Goal: Task Accomplishment & Management: Use online tool/utility

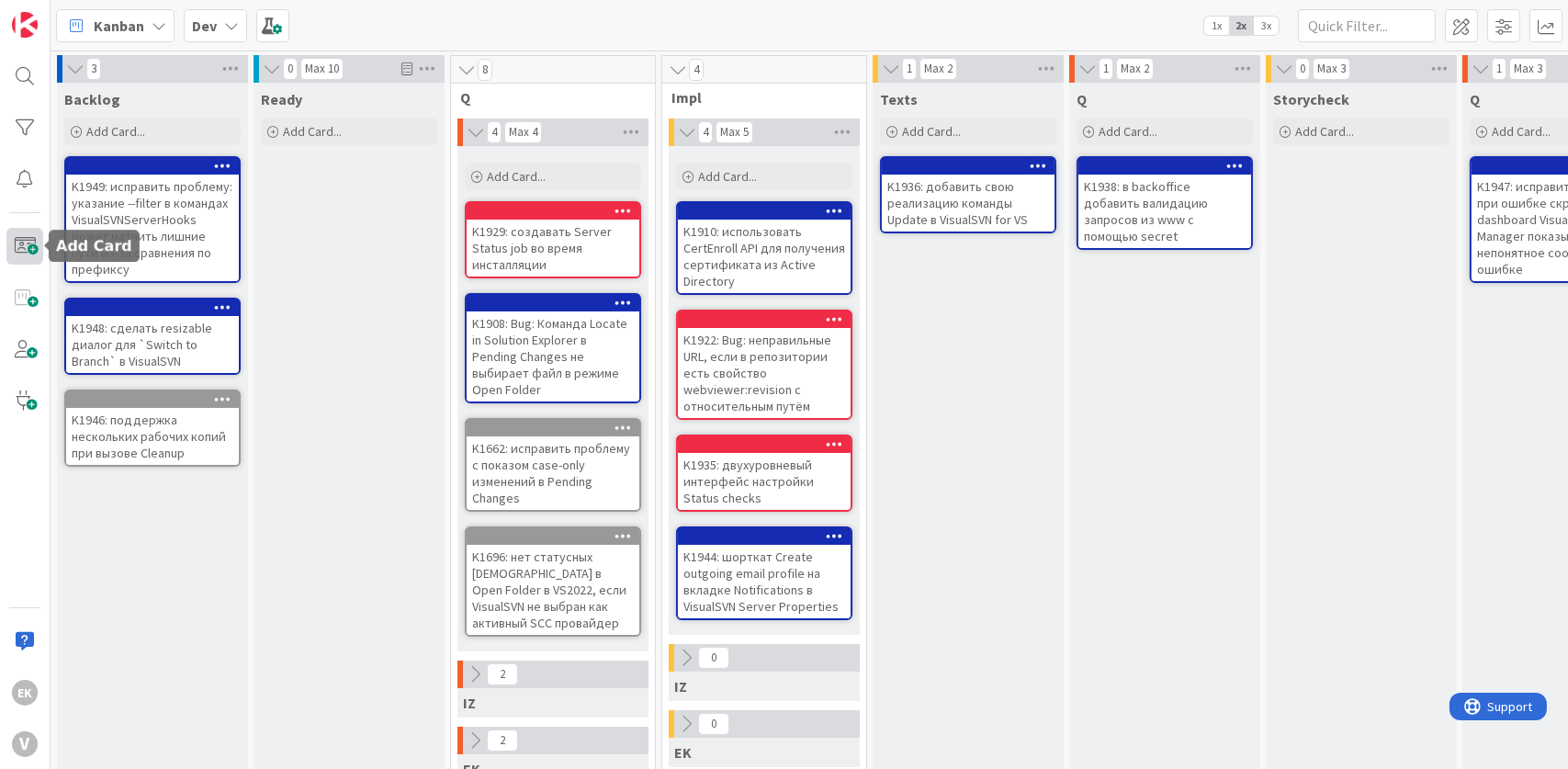
click at [17, 237] on span at bounding box center [24, 246] width 36 height 36
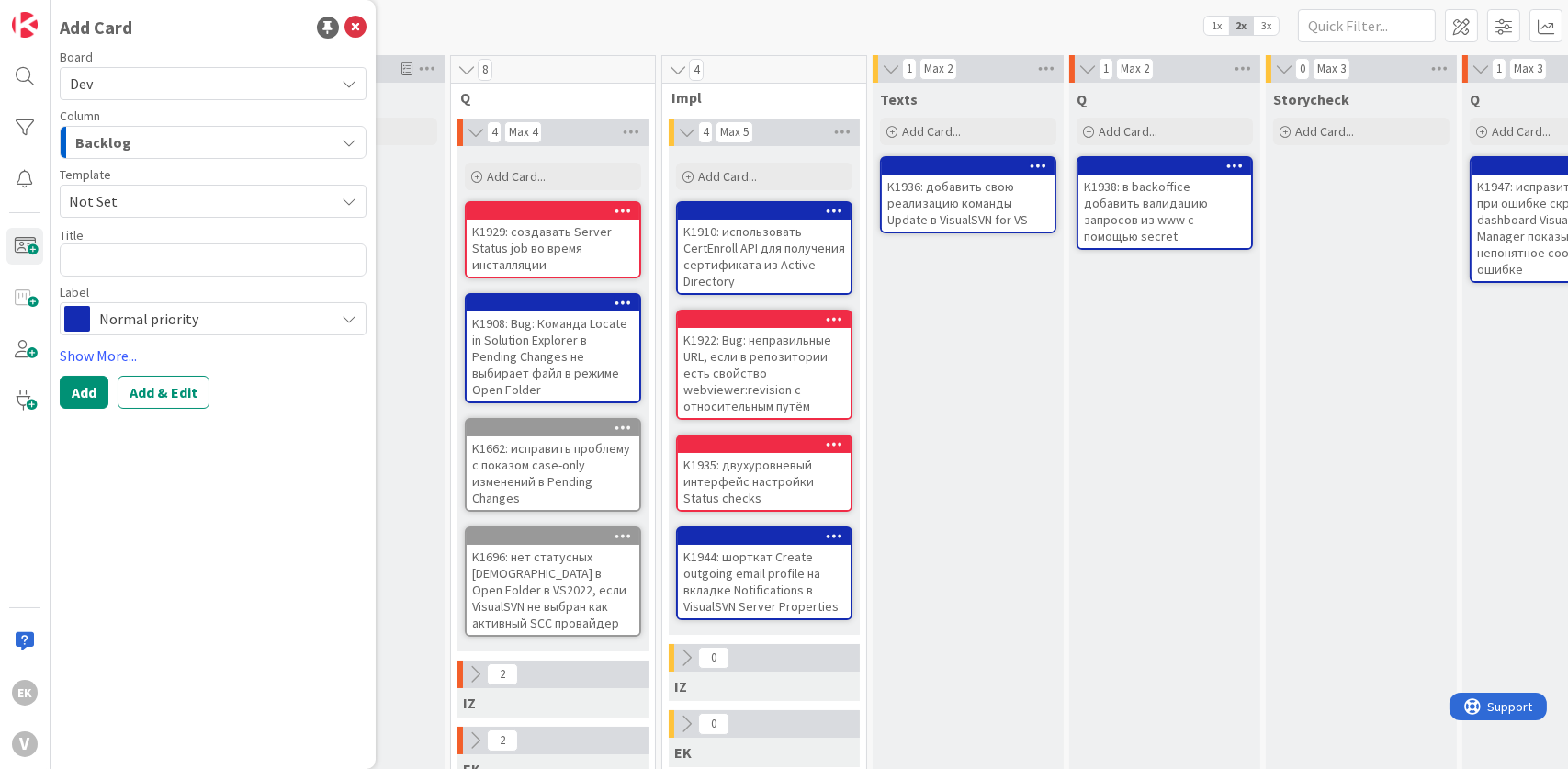
type textarea "x"
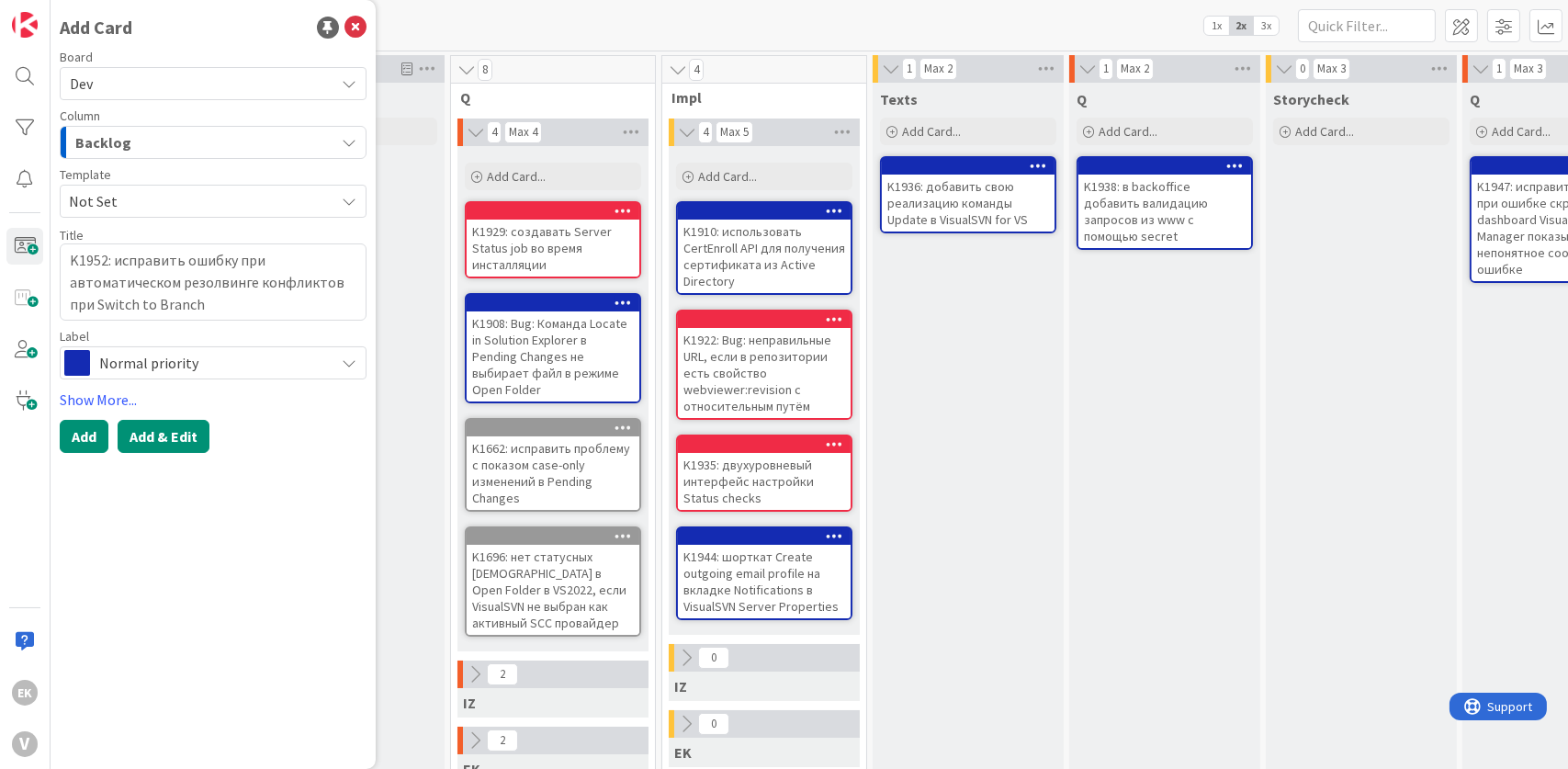
type textarea "K1952: исправить ошибку при автоматическом резолвинге конфликтов при Switch to …"
click at [183, 438] on button "Add & Edit" at bounding box center [163, 437] width 92 height 34
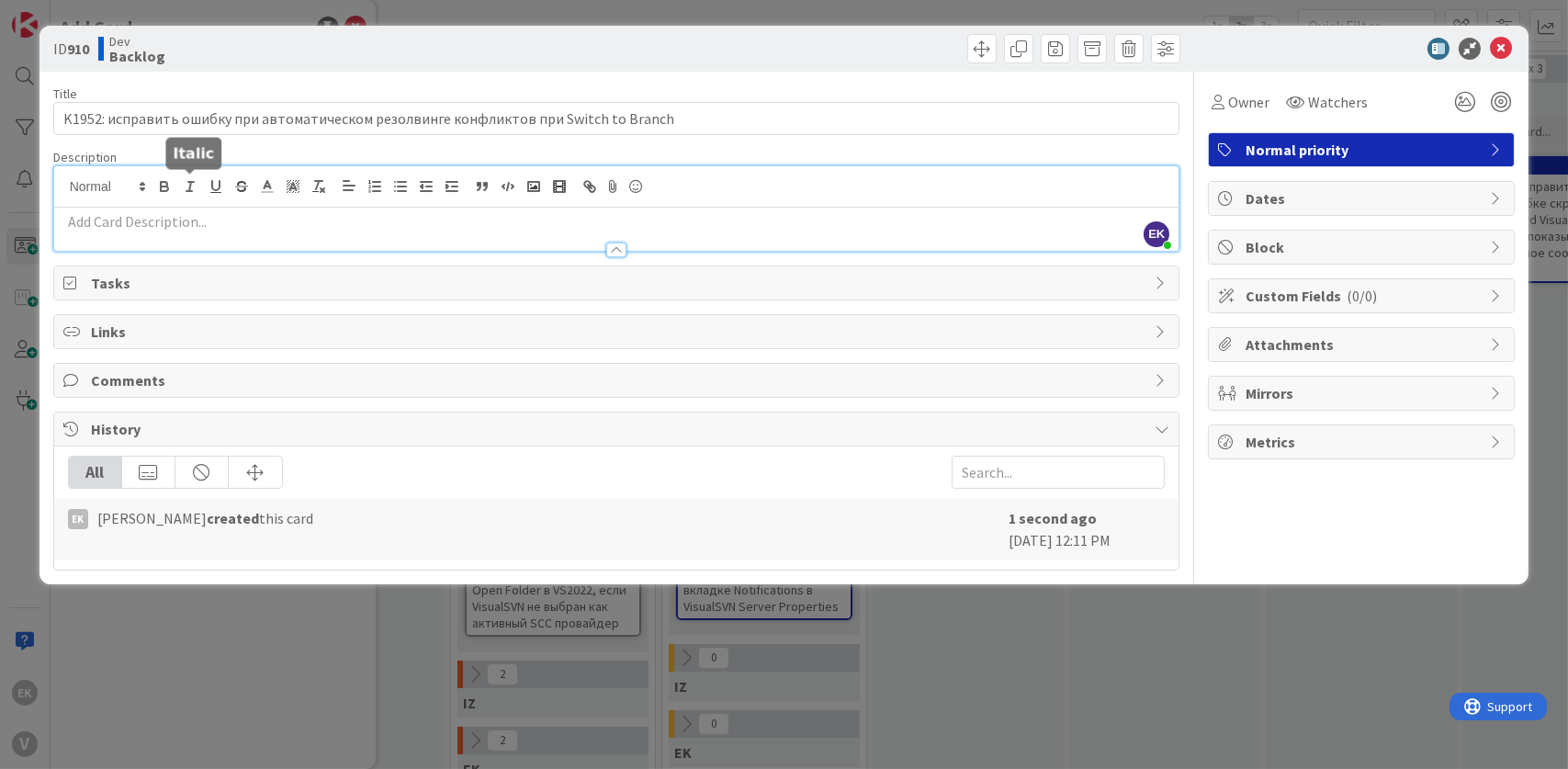
click at [177, 183] on div "EK Evgeny Kotkov just joined" at bounding box center [616, 209] width 1125 height 85
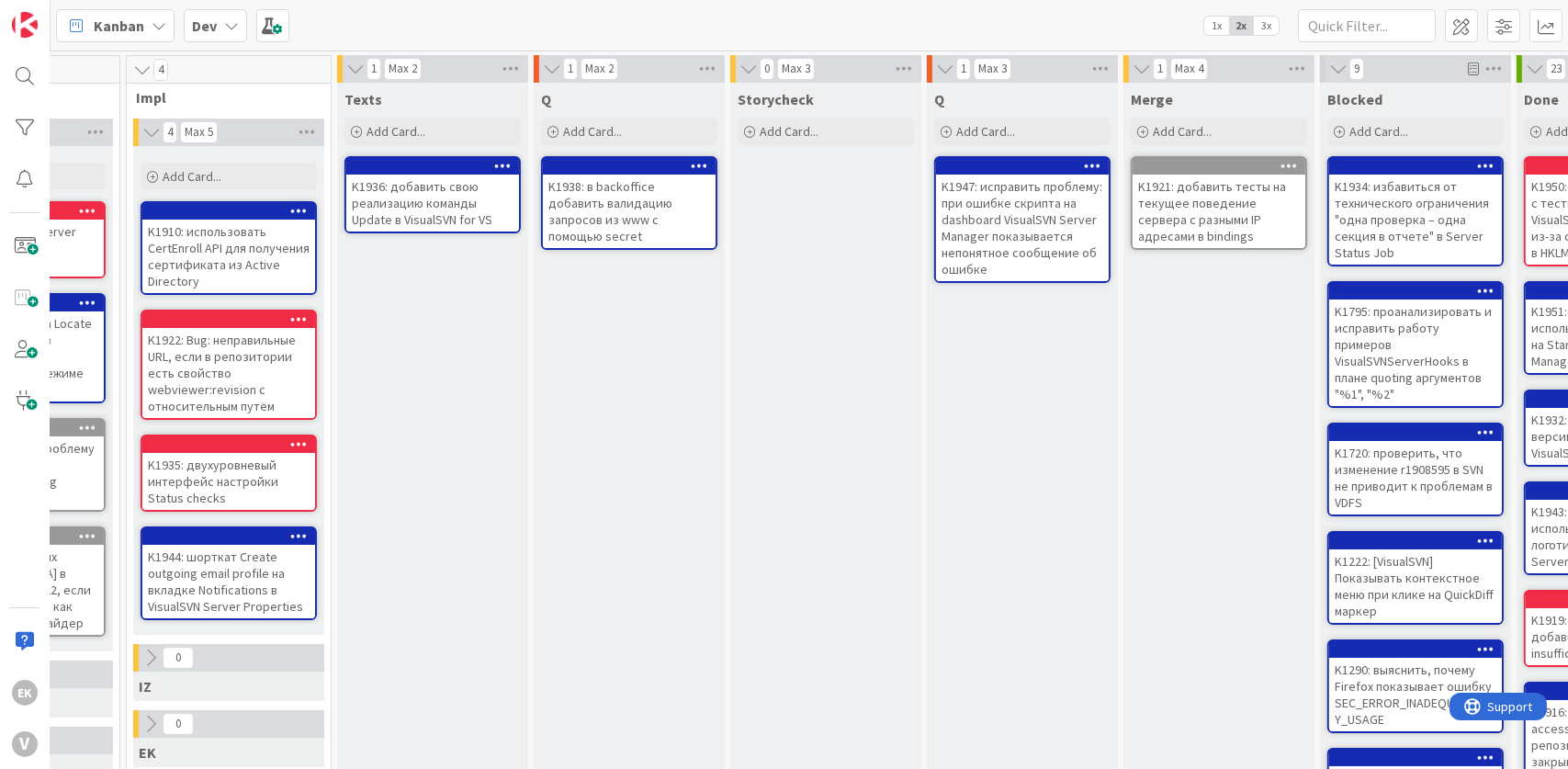
scroll to position [0, 315]
